Goal: Navigation & Orientation: Find specific page/section

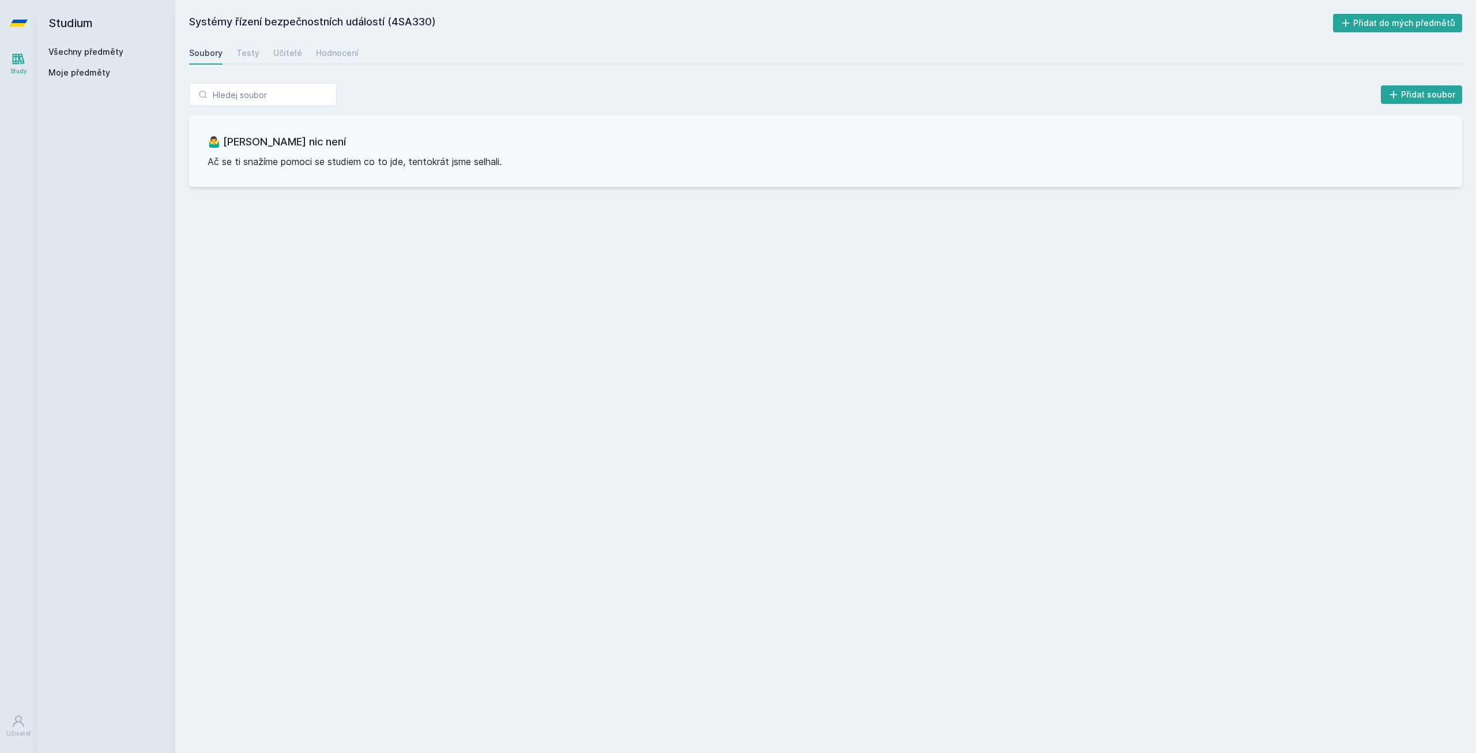
click at [753, 78] on button "Ne" at bounding box center [741, 74] width 42 height 29
click at [253, 50] on div "Testy" at bounding box center [247, 53] width 23 height 12
click at [324, 59] on link "Hodnocení" at bounding box center [337, 53] width 43 height 23
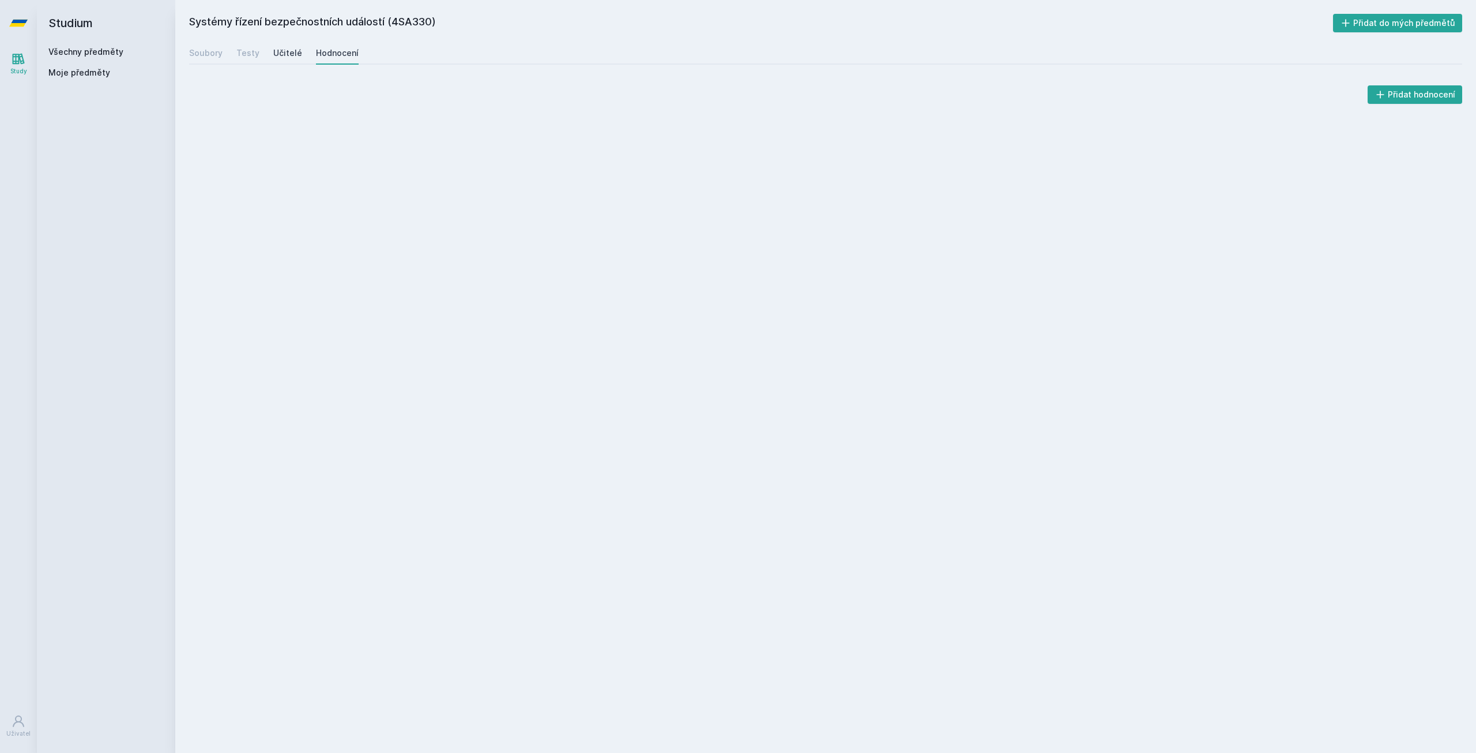
click at [279, 58] on div "Učitelé" at bounding box center [287, 53] width 29 height 12
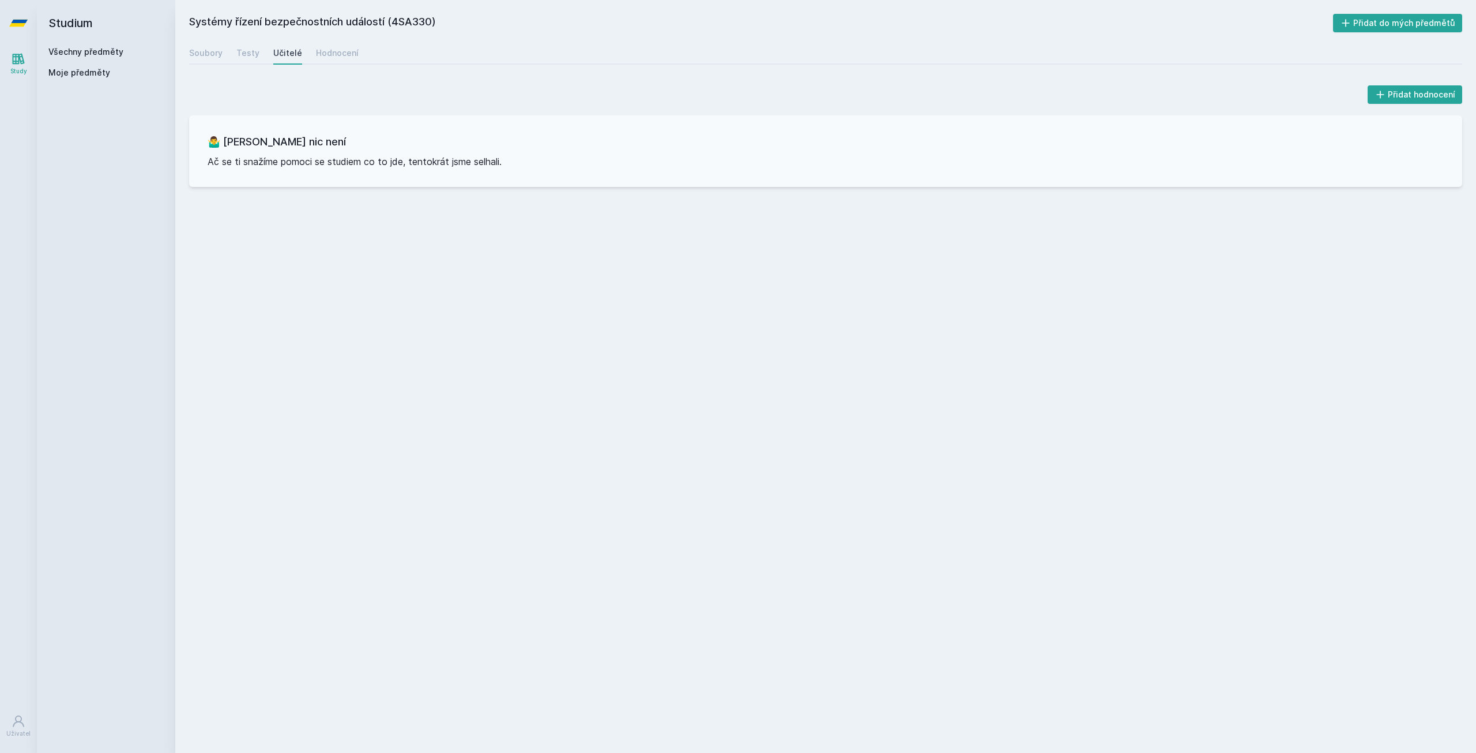
click at [97, 50] on link "Všechny předměty" at bounding box center [85, 52] width 75 height 10
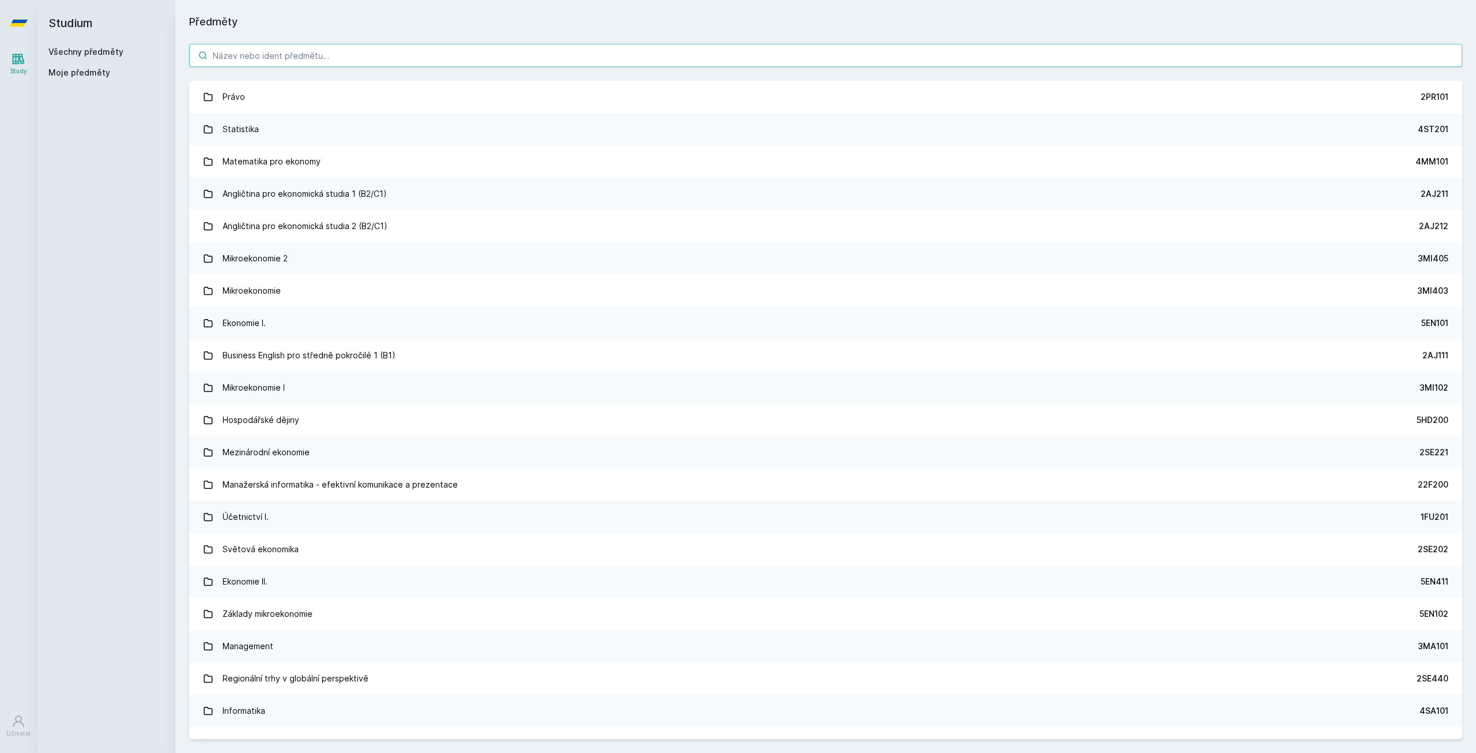
click at [274, 57] on input "search" at bounding box center [825, 55] width 1273 height 23
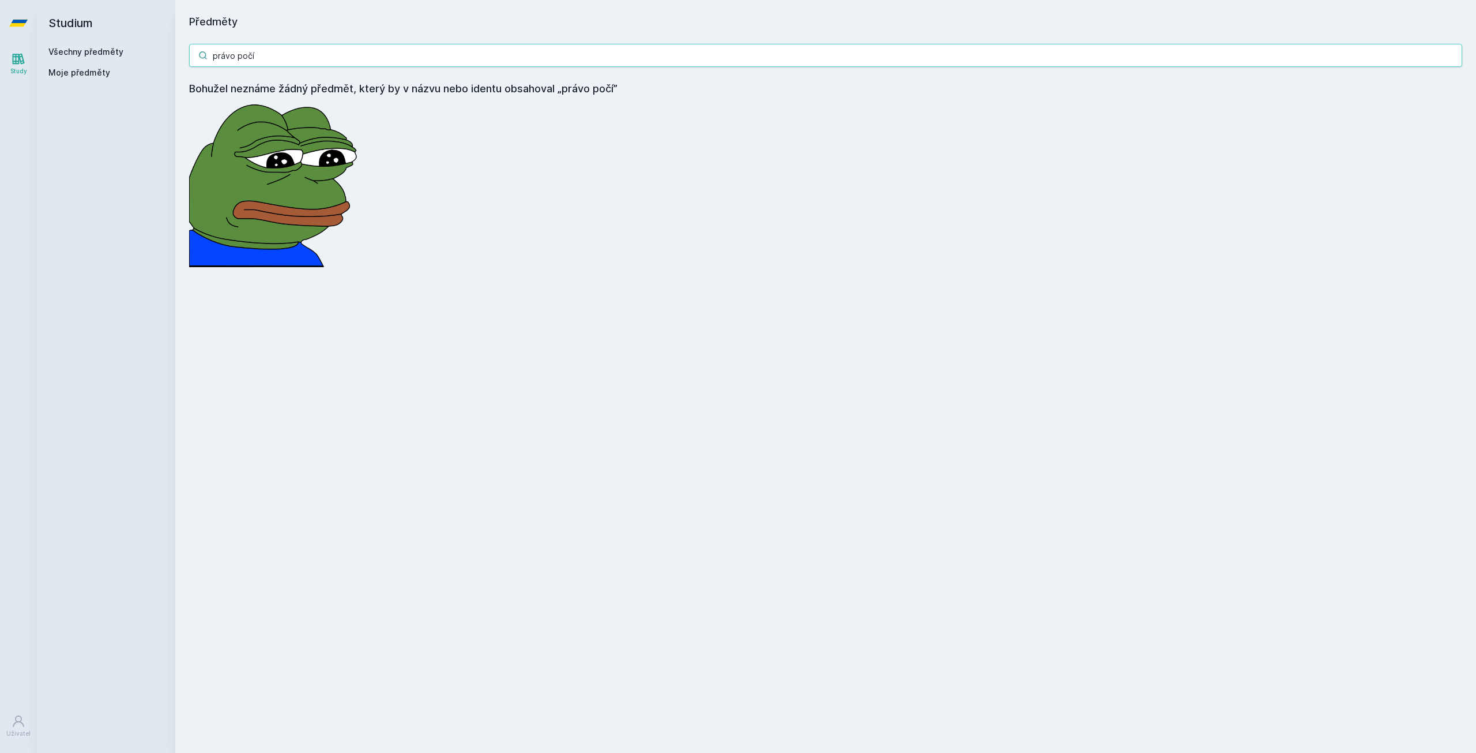
type input "právo počí"
